Goal: Task Accomplishment & Management: Manage account settings

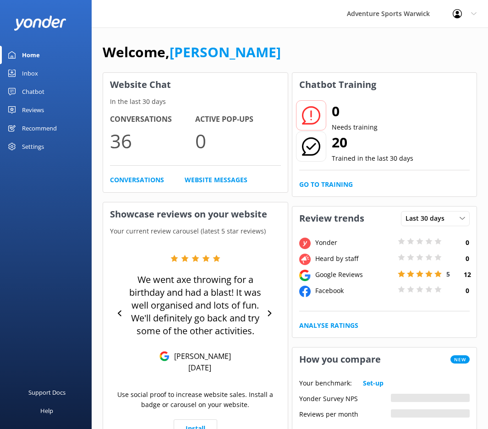
scroll to position [52, 0]
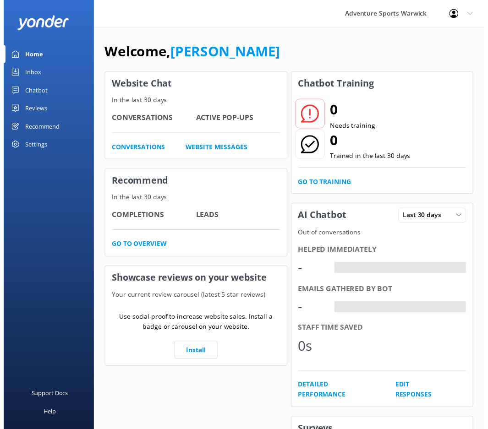
scroll to position [50, 0]
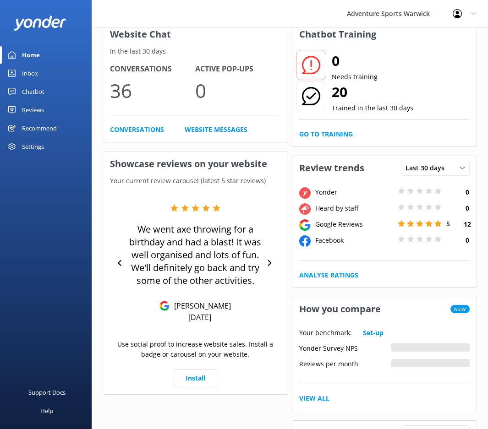
click at [33, 72] on div "Inbox" at bounding box center [30, 73] width 16 height 18
